Goal: Information Seeking & Learning: Learn about a topic

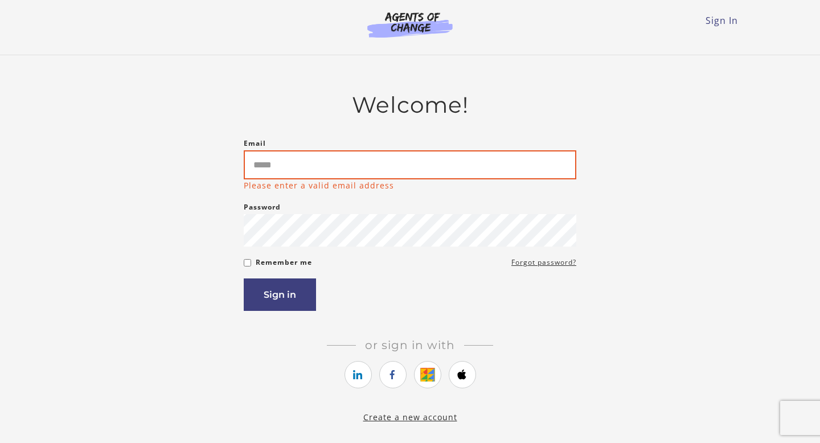
type input "**********"
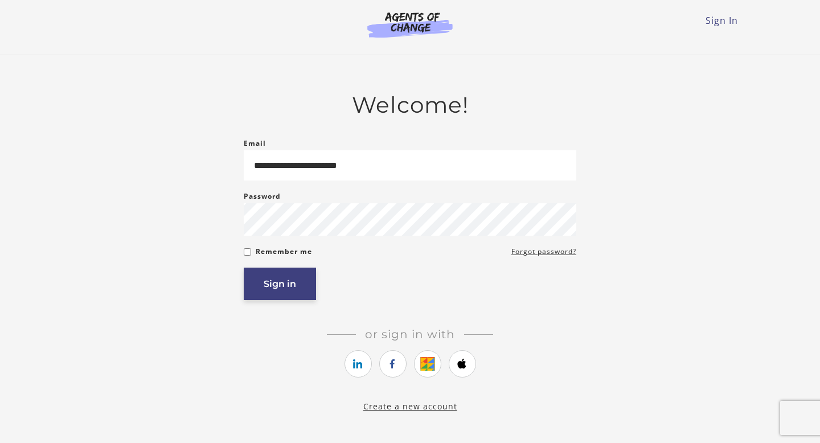
click at [294, 282] on button "Sign in" at bounding box center [280, 284] width 72 height 32
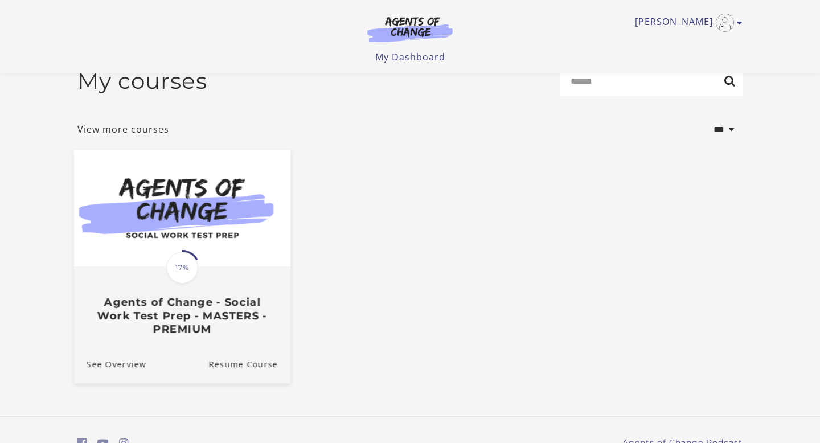
scroll to position [1, 0]
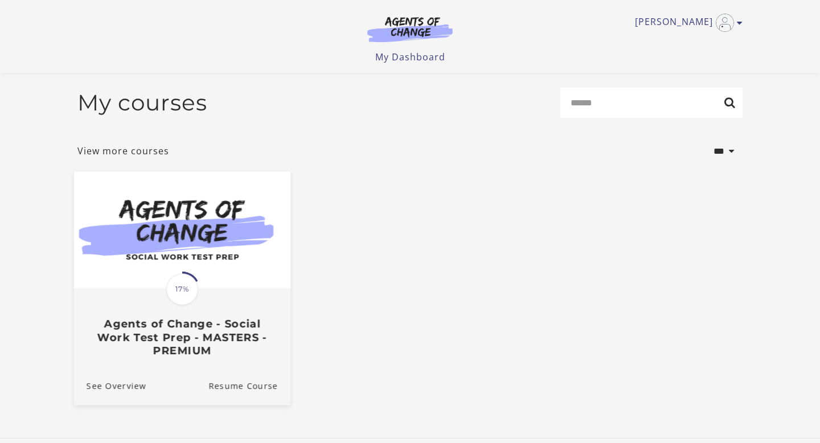
click at [186, 206] on img at bounding box center [182, 230] width 216 height 117
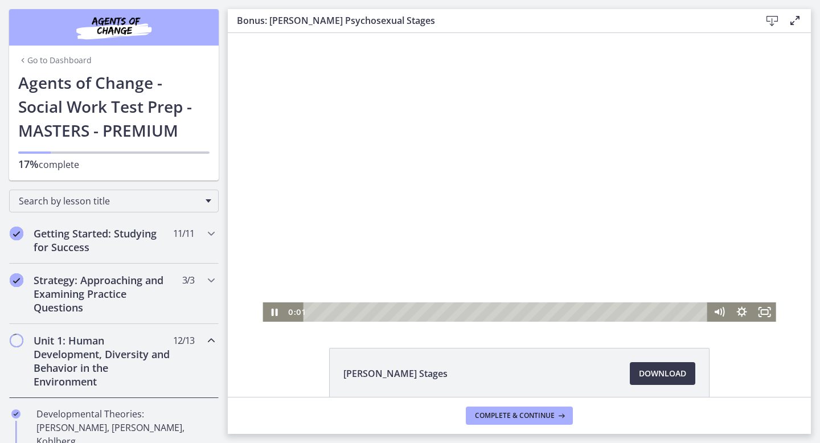
click at [492, 103] on div at bounding box center [518, 177] width 513 height 289
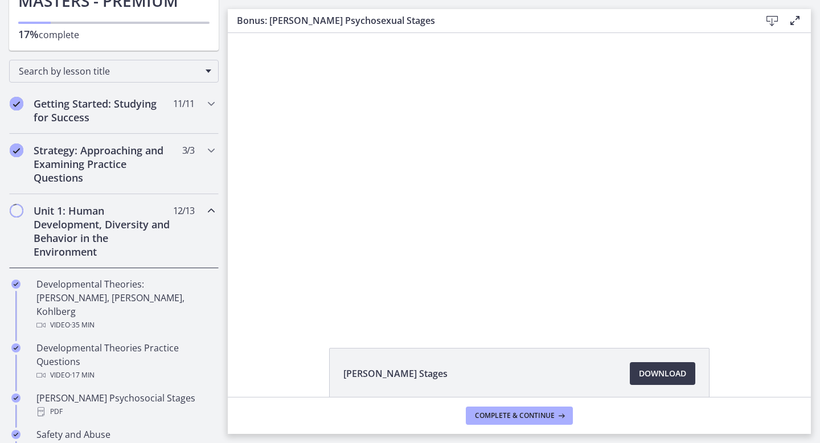
scroll to position [139, 0]
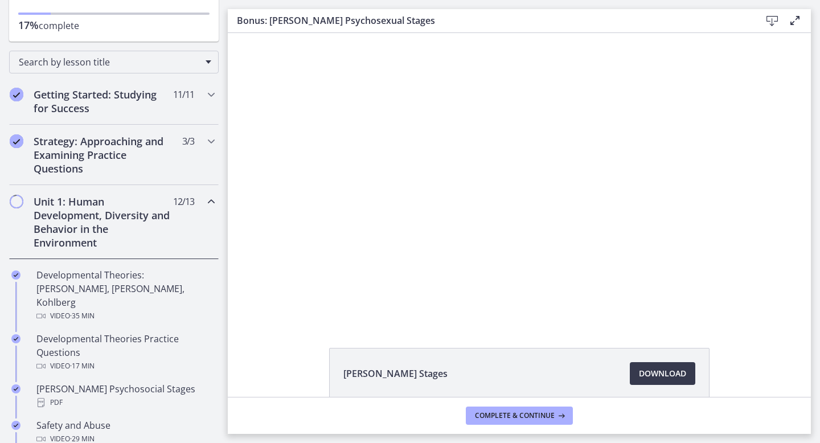
click at [52, 231] on h2 "Unit 1: Human Development, Diversity and Behavior in the Environment" at bounding box center [103, 222] width 139 height 55
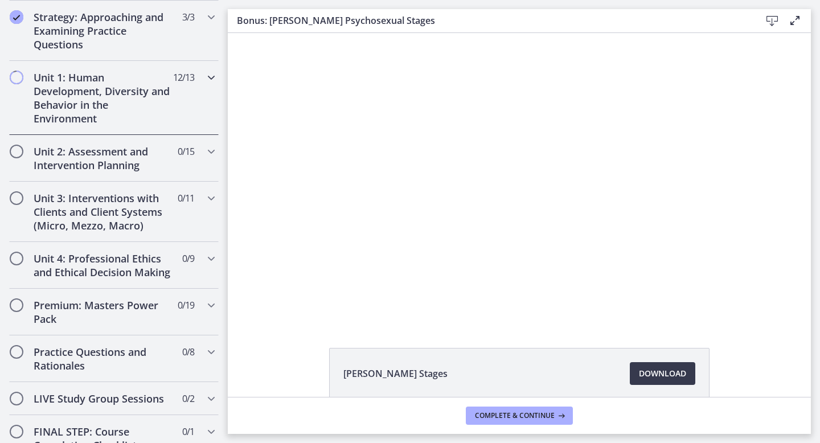
scroll to position [264, 0]
click at [90, 156] on h2 "Unit 2: Assessment and Intervention Planning" at bounding box center [103, 157] width 139 height 27
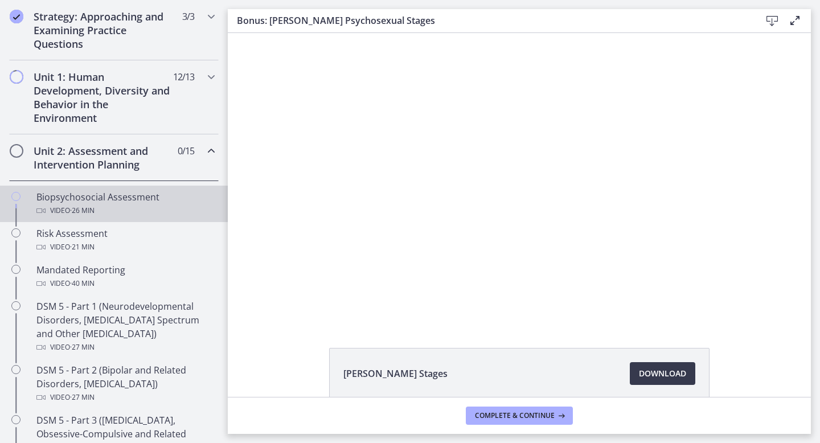
click at [84, 199] on div "Biopsychosocial Assessment Video · 26 min" at bounding box center [125, 203] width 178 height 27
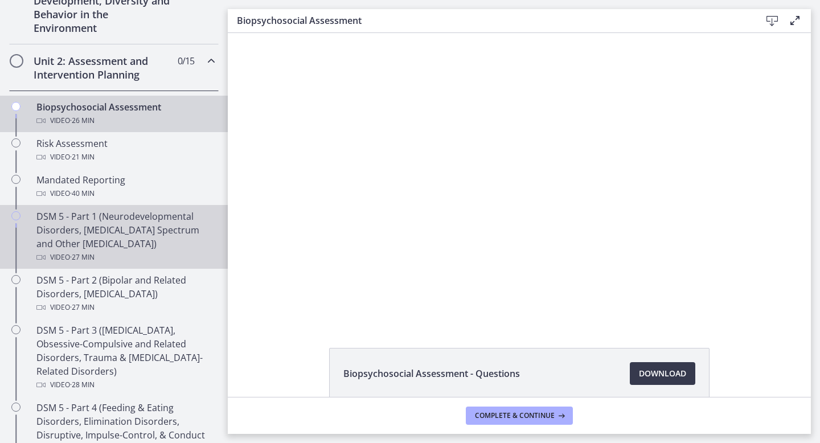
scroll to position [353, 0]
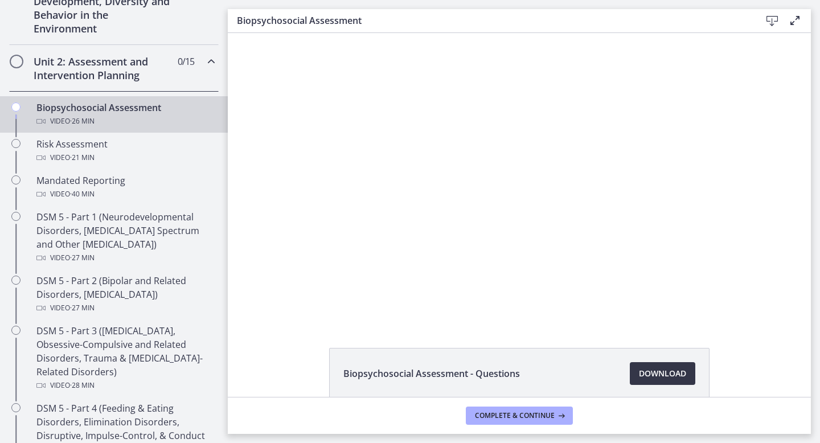
click at [655, 370] on span "Download Opens in a new window" at bounding box center [662, 374] width 47 height 14
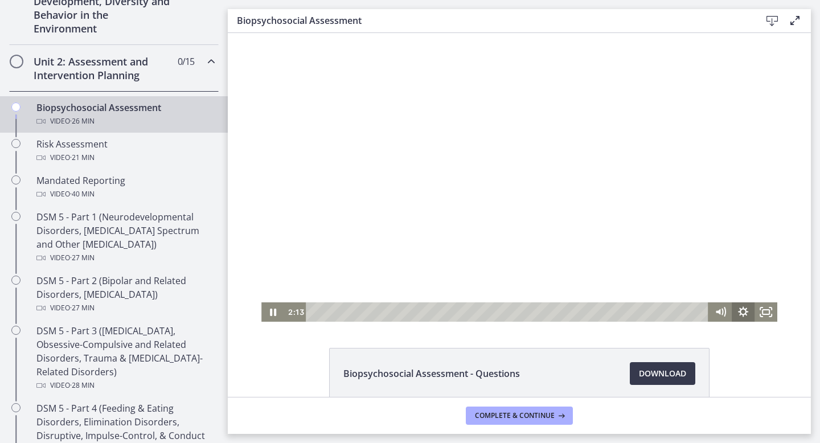
click at [745, 317] on icon "Show settings menu" at bounding box center [743, 311] width 23 height 19
click at [758, 273] on span "1x" at bounding box center [757, 273] width 28 height 19
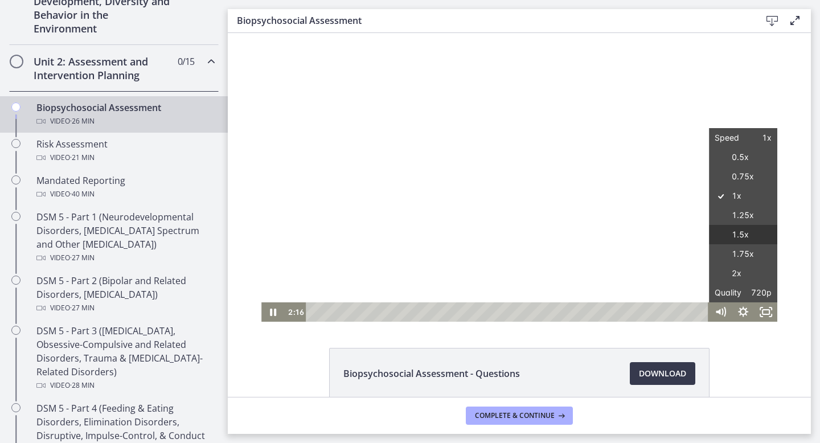
click at [755, 240] on label "1.5x" at bounding box center [743, 235] width 68 height 20
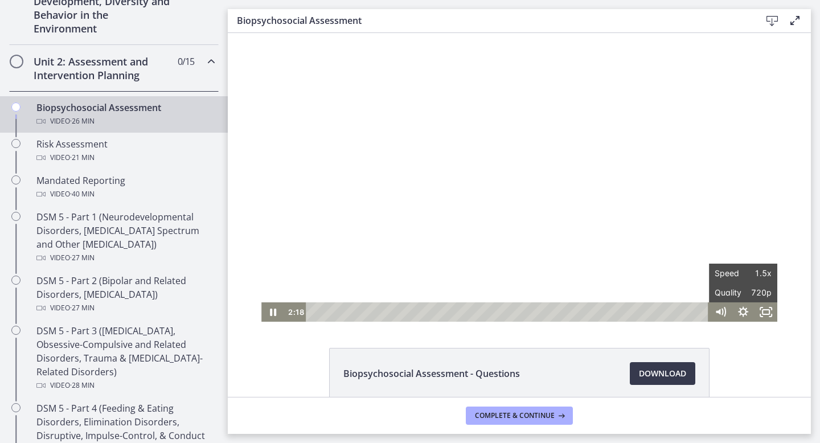
click at [781, 233] on div "Click for sound @keyframes VOLUME_SMALL_WAVE_FLASH { 0% { opacity: 0; } 33% { o…" at bounding box center [519, 177] width 583 height 289
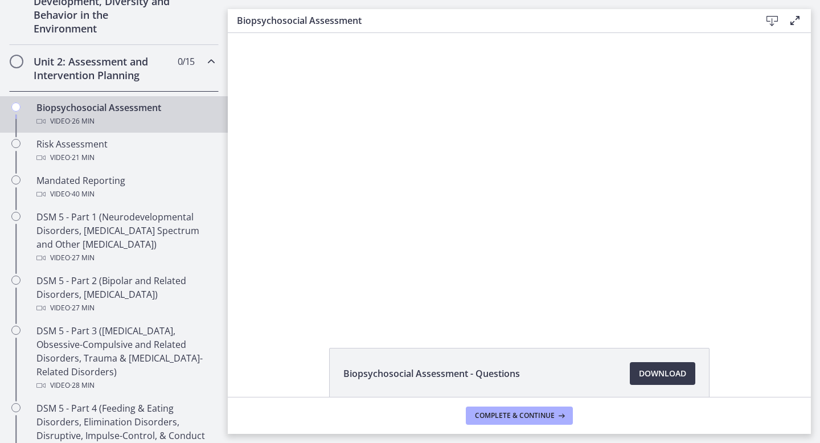
click at [713, 212] on div at bounding box center [519, 177] width 516 height 289
click at [694, 214] on div at bounding box center [519, 177] width 516 height 289
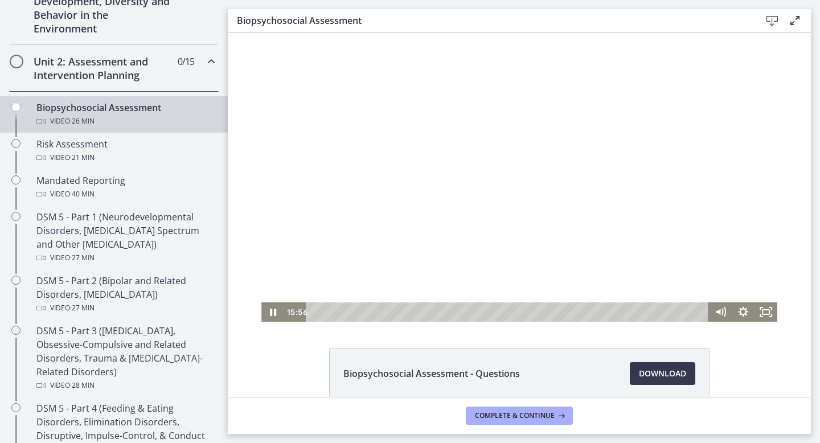
click at [718, 204] on div at bounding box center [519, 177] width 516 height 289
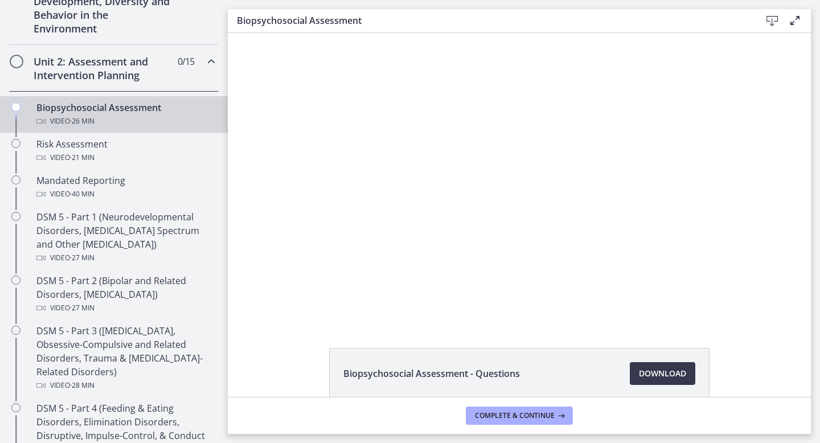
click at [718, 204] on div at bounding box center [519, 177] width 516 height 289
click at [746, 216] on div at bounding box center [519, 177] width 516 height 289
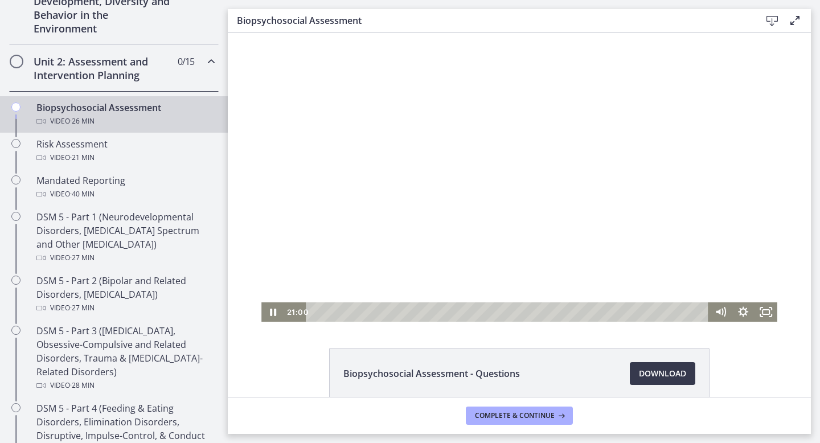
click at [747, 217] on div at bounding box center [519, 177] width 516 height 289
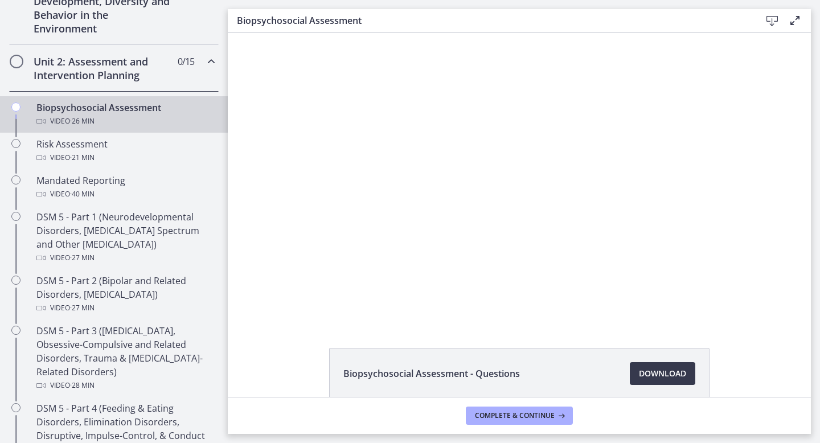
click at [747, 217] on div at bounding box center [519, 177] width 516 height 289
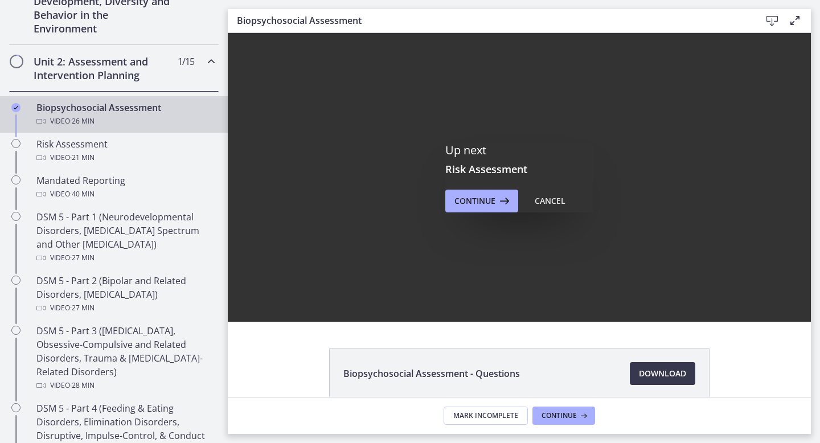
scroll to position [0, 0]
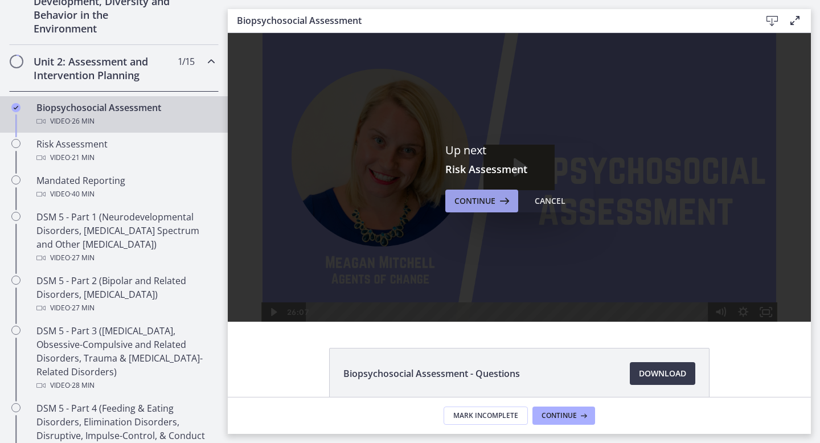
click at [474, 197] on span "Continue" at bounding box center [474, 201] width 41 height 14
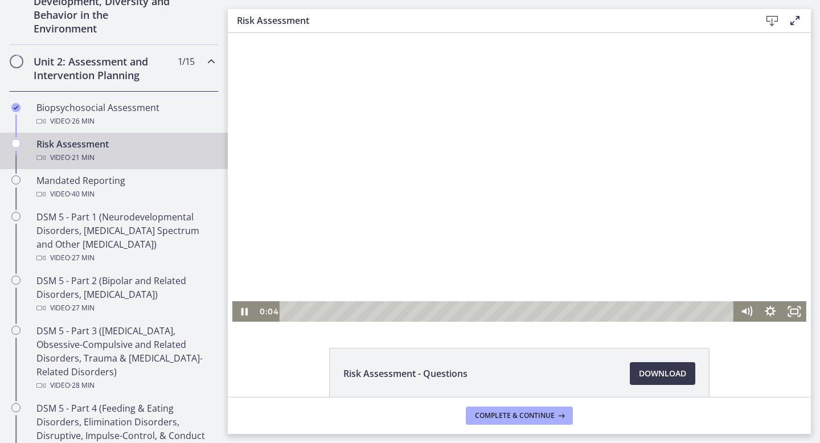
click at [480, 214] on div at bounding box center [519, 177] width 574 height 289
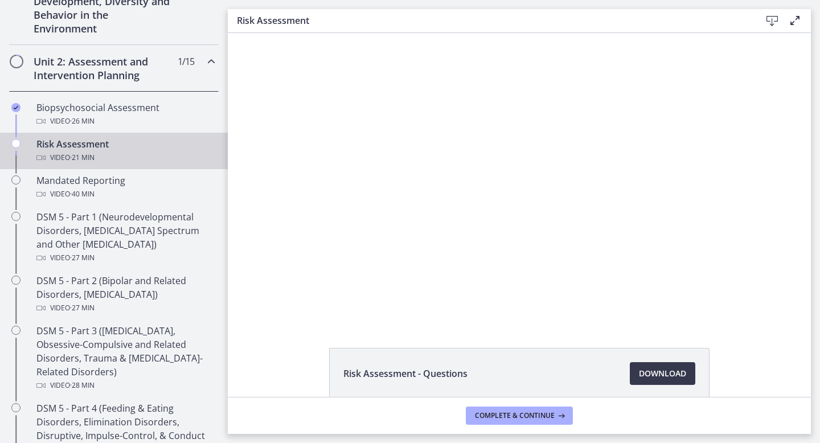
click at [480, 214] on div at bounding box center [519, 177] width 574 height 289
click at [476, 212] on div at bounding box center [519, 177] width 574 height 289
